Goal: Transaction & Acquisition: Purchase product/service

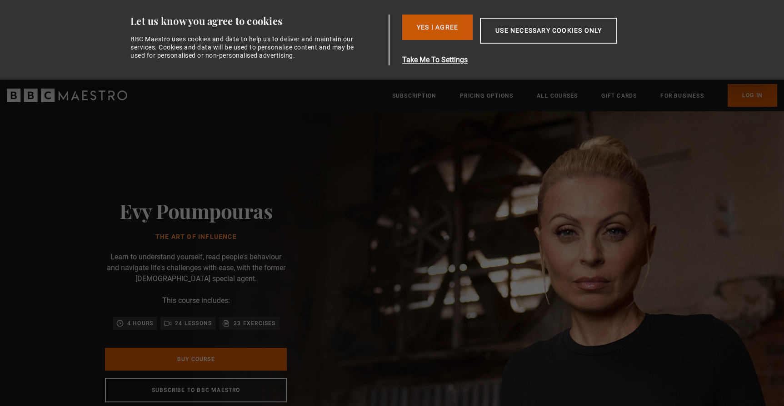
click at [431, 22] on button "Yes I Agree" at bounding box center [437, 27] width 70 height 25
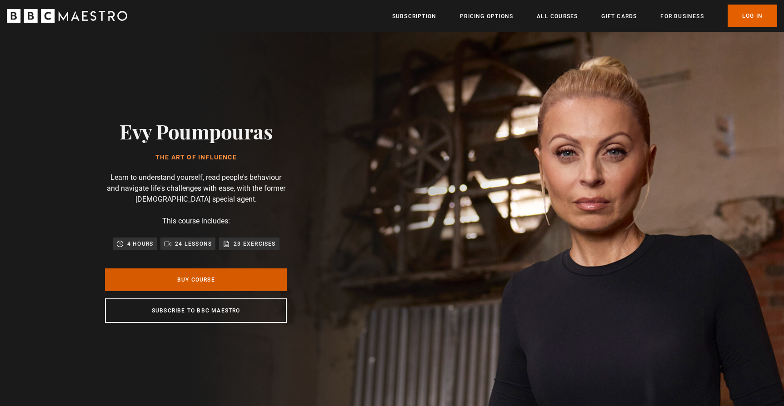
scroll to position [0, 119]
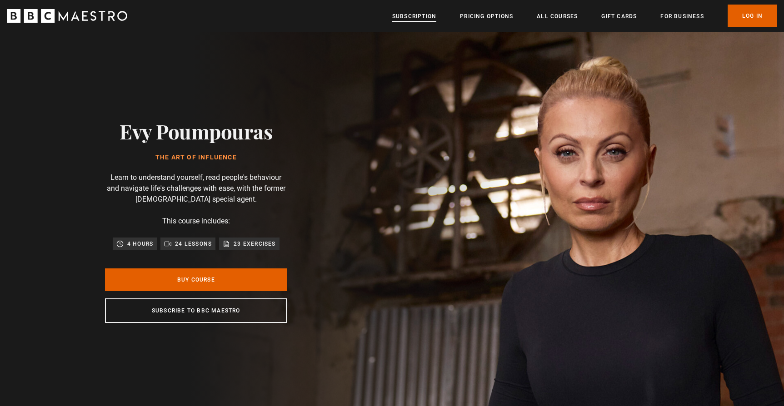
click at [411, 16] on link "Subscription" at bounding box center [414, 16] width 44 height 9
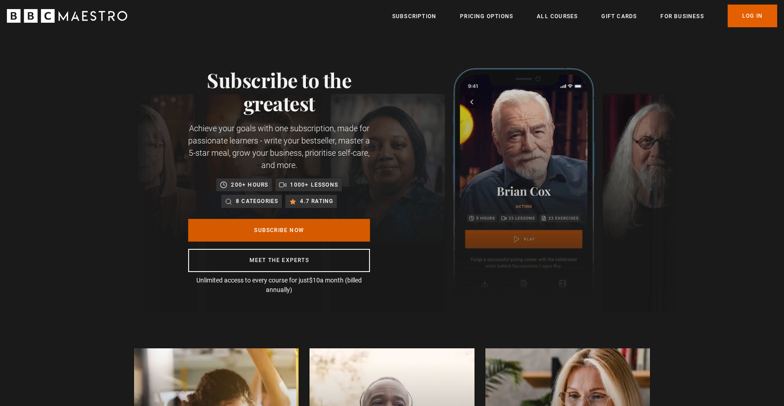
scroll to position [0, 119]
click at [307, 223] on link "Subscribe Now" at bounding box center [279, 230] width 182 height 23
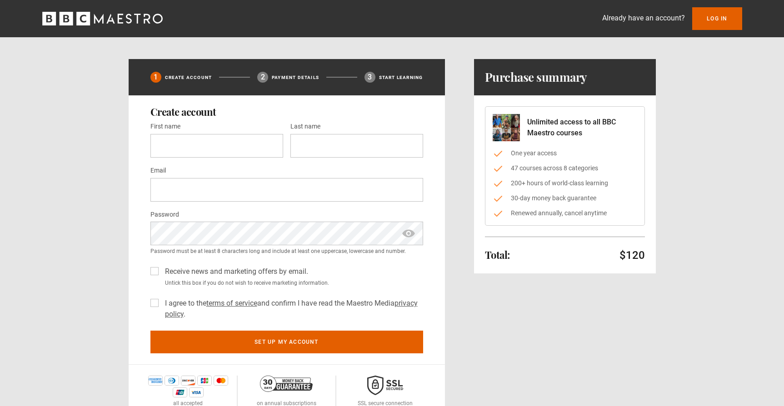
click at [113, 15] on icon "BBC Maestro" at bounding box center [102, 19] width 120 height 14
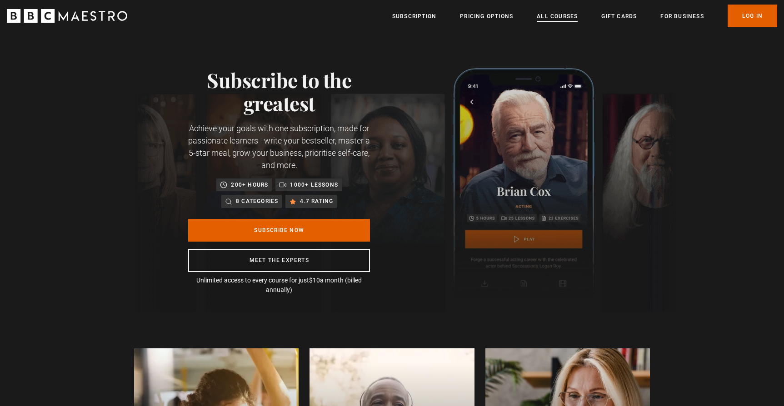
click at [557, 18] on link "All Courses" at bounding box center [557, 16] width 41 height 9
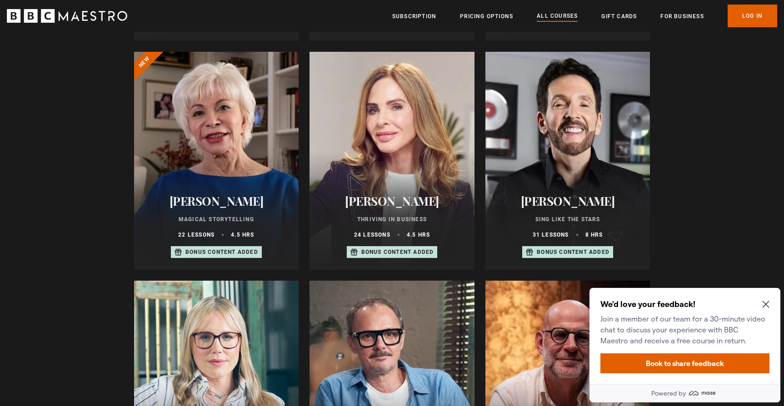
scroll to position [585, 0]
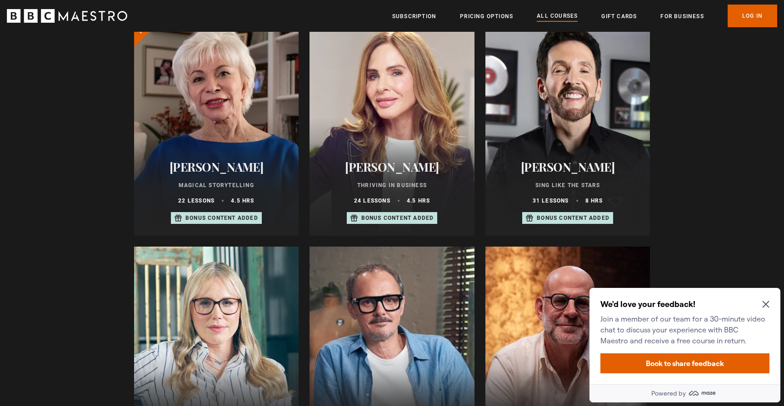
click at [766, 304] on icon "Close Maze Prompt" at bounding box center [765, 304] width 7 height 7
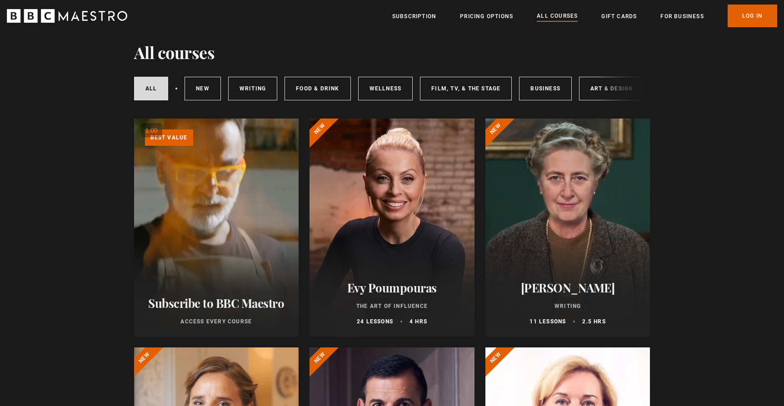
scroll to position [26, 0]
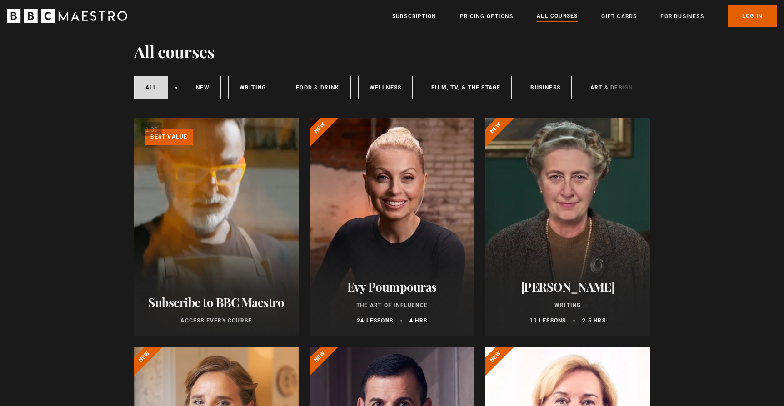
click at [366, 220] on div at bounding box center [392, 227] width 165 height 218
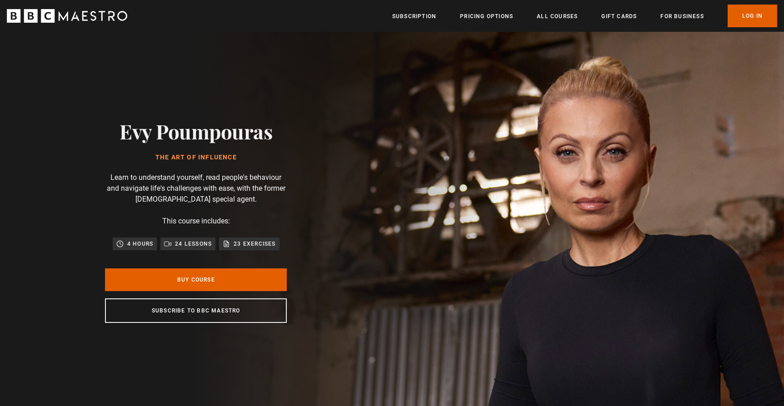
scroll to position [0, 715]
click at [225, 281] on link "Buy Course" at bounding box center [196, 280] width 182 height 23
